Goal: Book appointment/travel/reservation

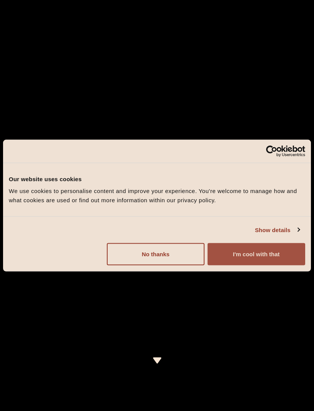
click at [257, 256] on button "I'm cool with that" at bounding box center [256, 254] width 98 height 22
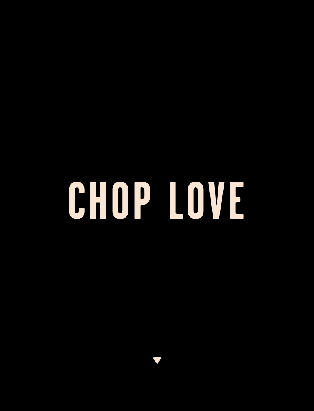
click at [286, 27] on div at bounding box center [157, 205] width 314 height 411
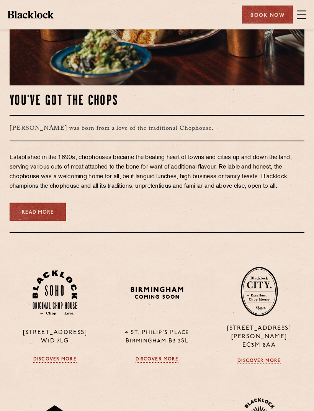
scroll to position [490, 0]
click at [276, 16] on div "Book Now" at bounding box center [267, 15] width 51 height 18
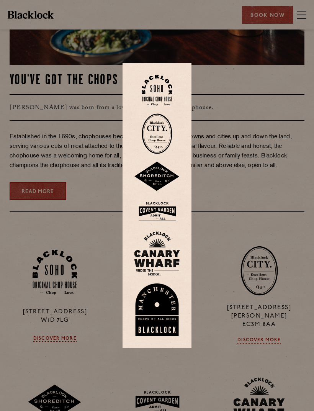
scroll to position [510, 0]
click at [165, 222] on img at bounding box center [157, 211] width 46 height 25
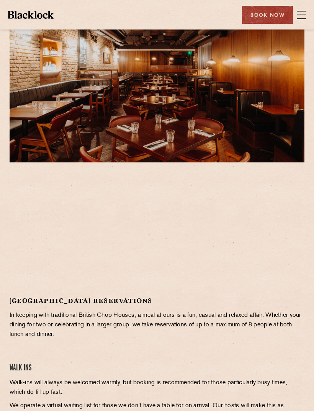
scroll to position [20, 0]
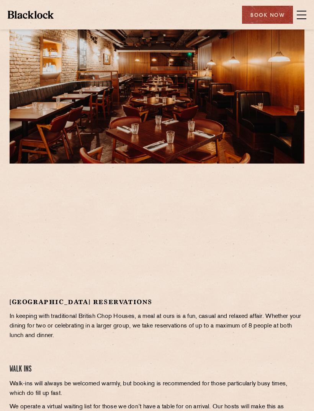
click at [301, 18] on span at bounding box center [302, 18] width 10 height 1
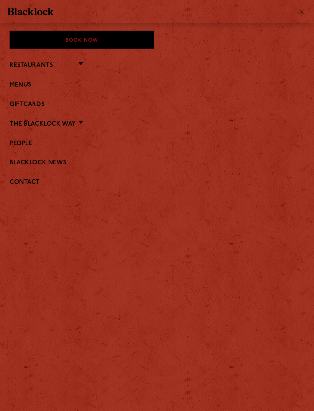
click at [78, 67] on li "Restaurants Soho City Covent Garden Shoreditch Canary Wharf Manchester Birmingh…" at bounding box center [157, 65] width 295 height 10
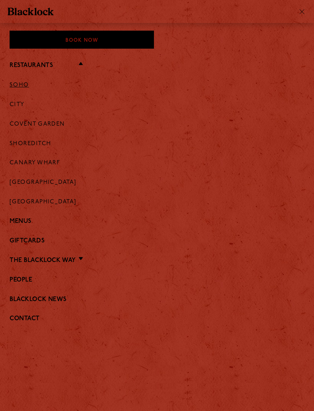
click at [25, 84] on link "Soho" at bounding box center [20, 85] width 20 height 7
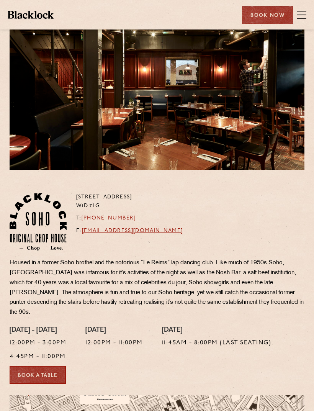
scroll to position [16, 0]
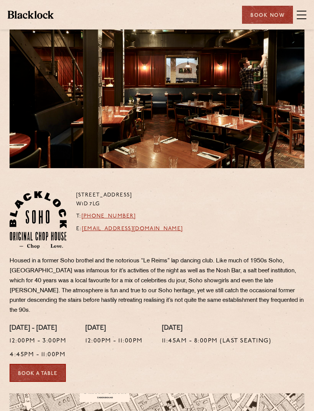
click at [44, 364] on link "Book a Table" at bounding box center [38, 373] width 56 height 18
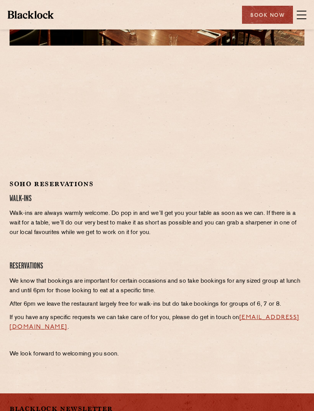
scroll to position [153, 0]
